Goal: Task Accomplishment & Management: Manage account settings

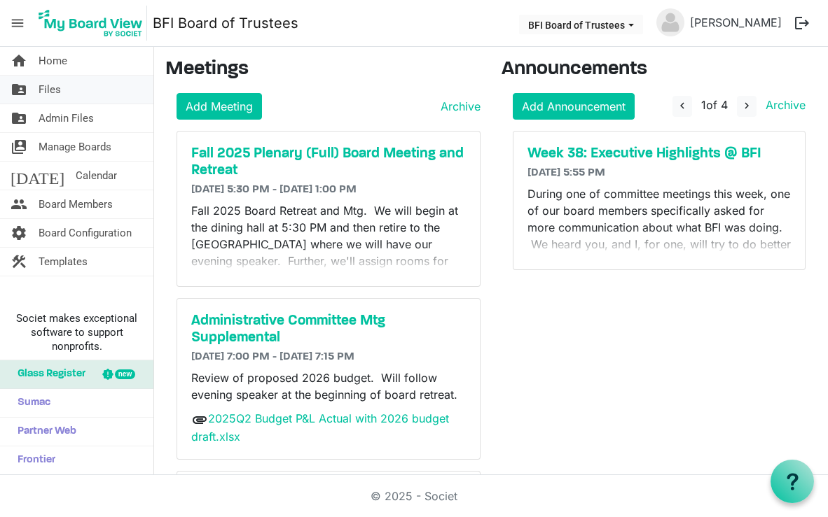
click at [51, 89] on span "Files" at bounding box center [50, 90] width 22 height 28
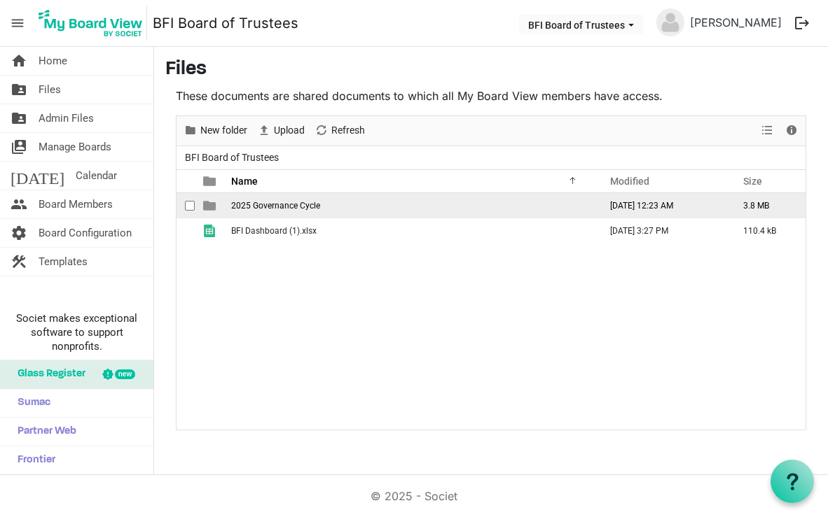
click at [262, 208] on span "2025 Governance Cycle" at bounding box center [275, 206] width 89 height 10
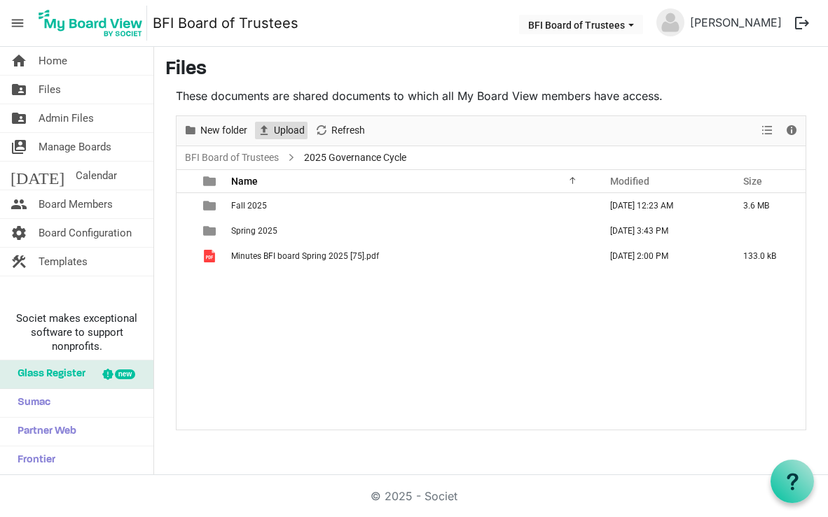
click at [282, 132] on span "Upload" at bounding box center [289, 131] width 34 height 18
click at [281, 130] on span "Upload" at bounding box center [289, 131] width 34 height 18
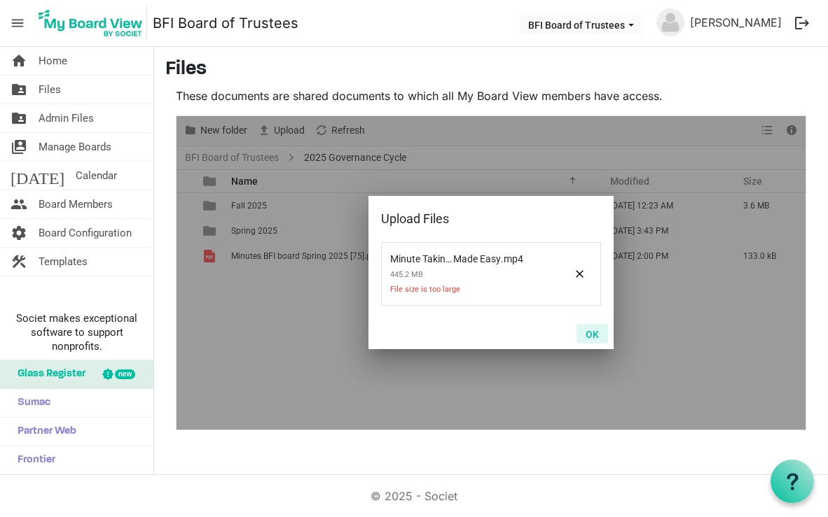
click at [594, 333] on button "OK" at bounding box center [592, 334] width 32 height 20
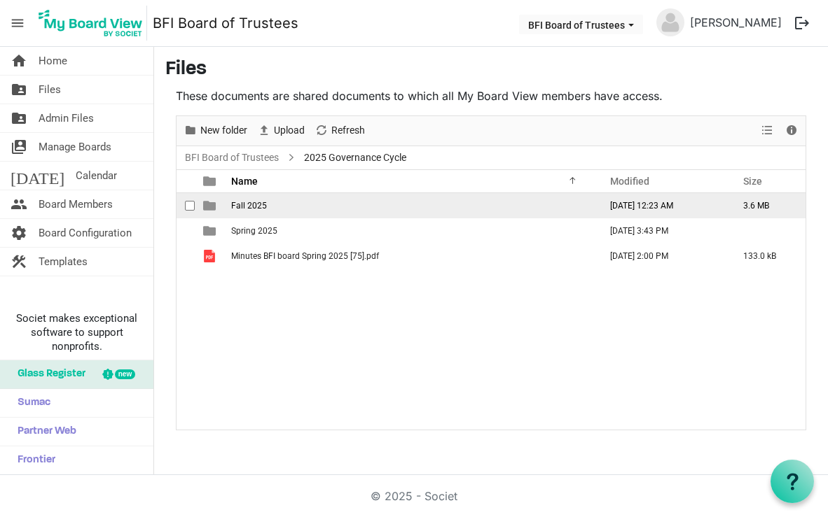
click at [246, 204] on span "Fall 2025" at bounding box center [249, 206] width 36 height 10
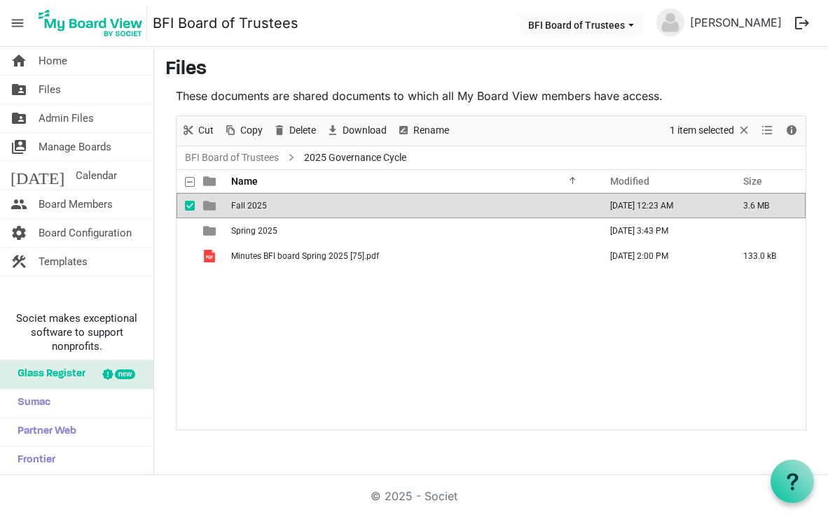
click at [254, 208] on span "Fall 2025" at bounding box center [249, 206] width 36 height 10
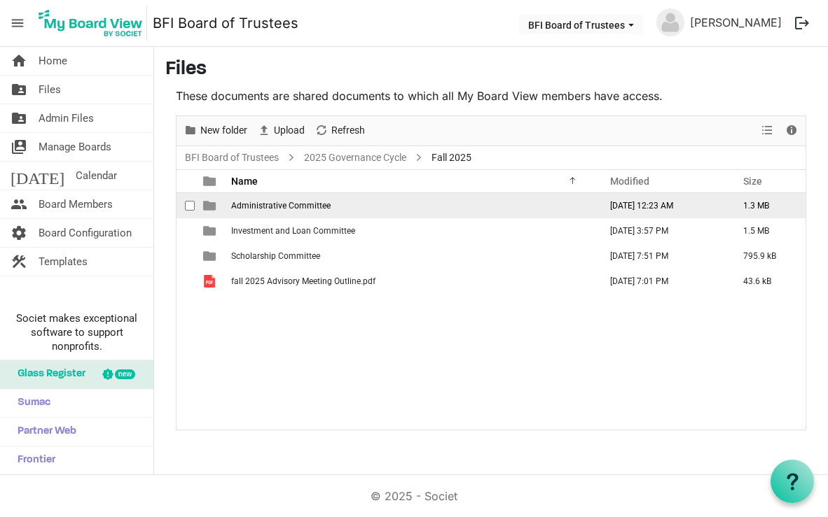
click at [274, 204] on span "Administrative Committee" at bounding box center [280, 206] width 99 height 10
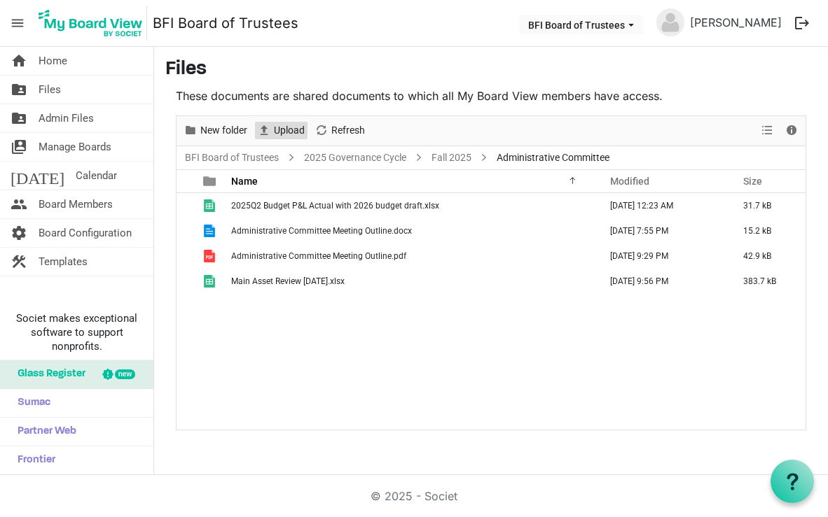
click at [292, 129] on span "Upload" at bounding box center [289, 131] width 34 height 18
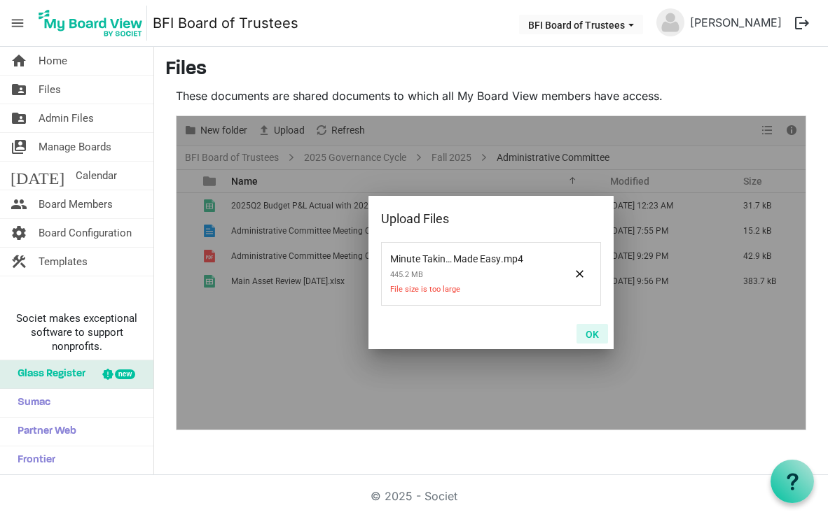
click at [590, 331] on button "OK" at bounding box center [592, 334] width 32 height 20
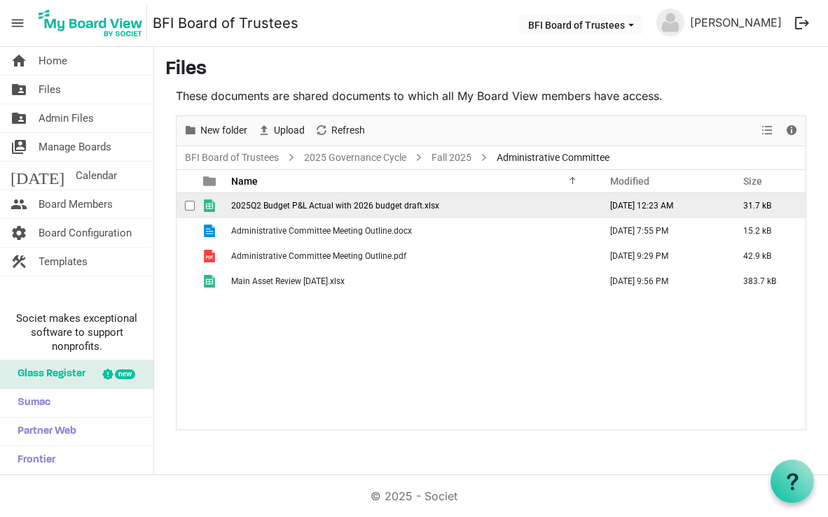
click at [323, 207] on span "2025Q2 Budget P&L Actual with 2026 budget draft.xlsx" at bounding box center [335, 206] width 208 height 10
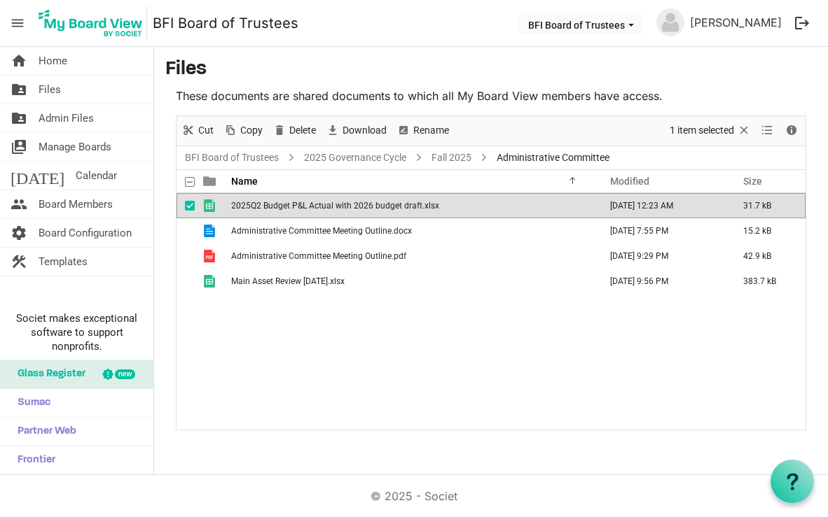
click at [323, 207] on span "2025Q2 Budget P&L Actual with 2026 budget draft.xlsx" at bounding box center [335, 206] width 208 height 10
